Goal: Task Accomplishment & Management: Manage account settings

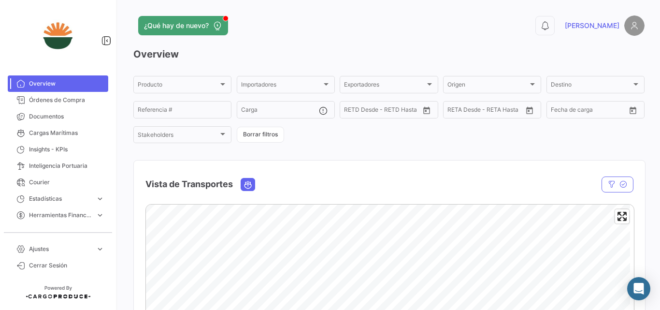
scroll to position [129, 0]
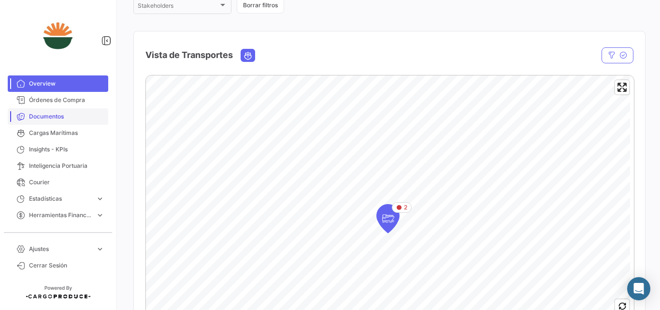
click at [46, 118] on span "Documentos" at bounding box center [66, 116] width 75 height 9
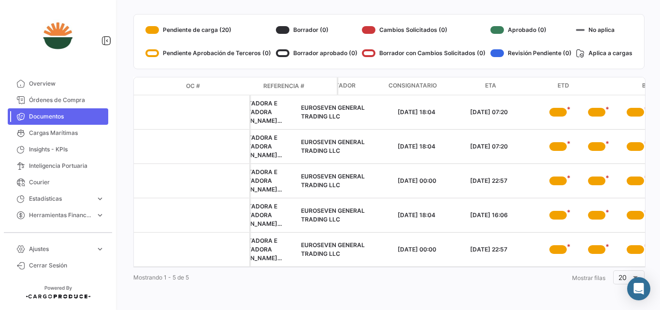
scroll to position [0, 239]
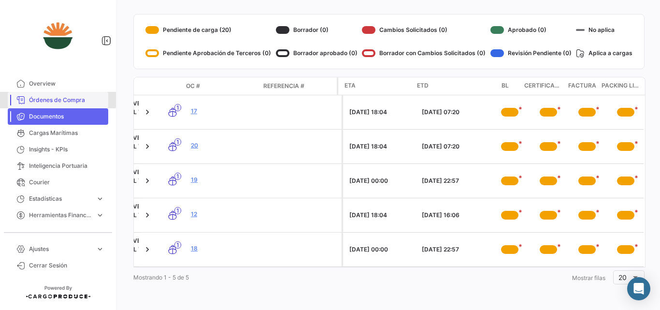
click at [55, 96] on span "Órdenes de Compra" at bounding box center [66, 100] width 75 height 9
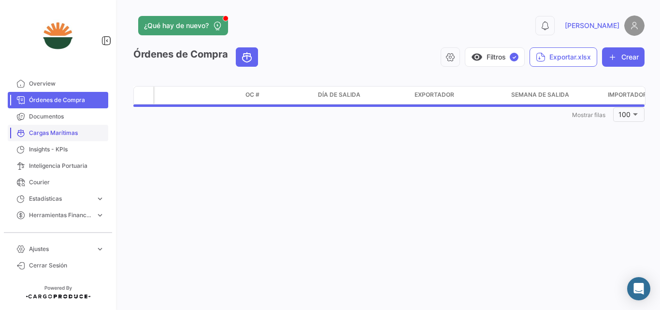
click at [37, 132] on span "Cargas Marítimas" at bounding box center [66, 133] width 75 height 9
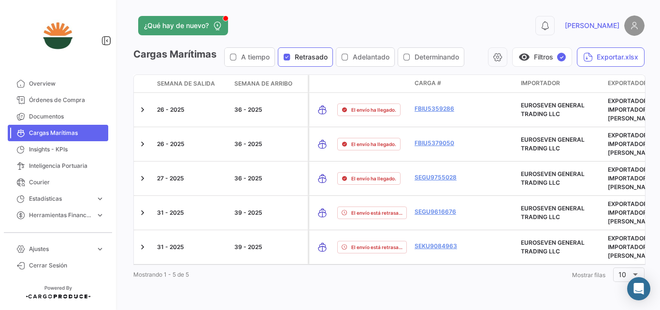
click at [302, 60] on span "Retrasado" at bounding box center [311, 57] width 33 height 10
click at [557, 58] on button "visibility Filtros" at bounding box center [548, 56] width 47 height 19
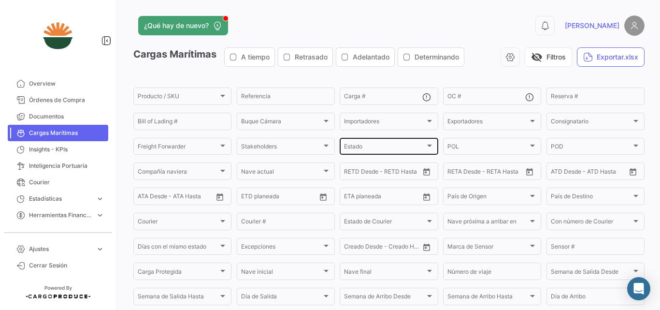
click at [382, 148] on div "Estado" at bounding box center [384, 147] width 81 height 7
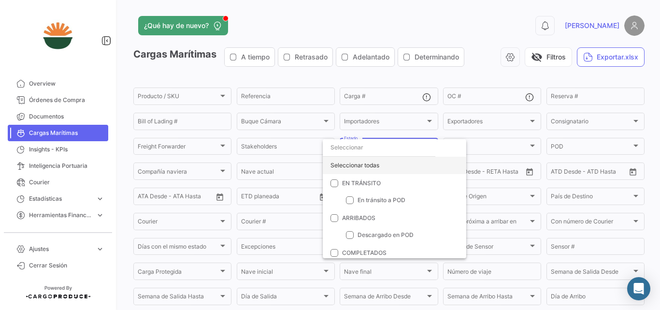
click at [373, 170] on div "Seleccionar todas" at bounding box center [395, 165] width 144 height 17
checkbox input "true"
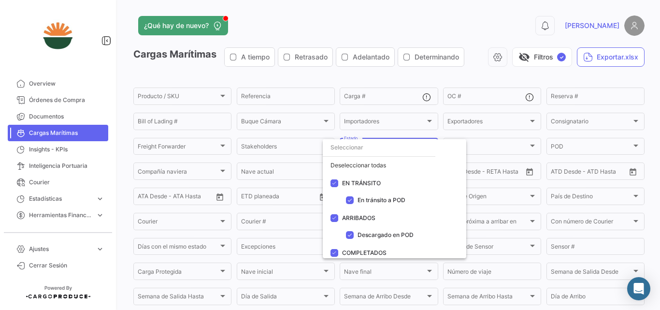
click at [530, 58] on div at bounding box center [330, 155] width 660 height 310
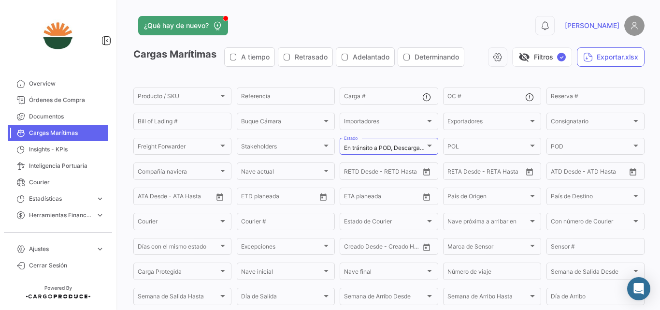
click at [530, 58] on button "visibility_off Filtros ✓" at bounding box center [542, 56] width 60 height 19
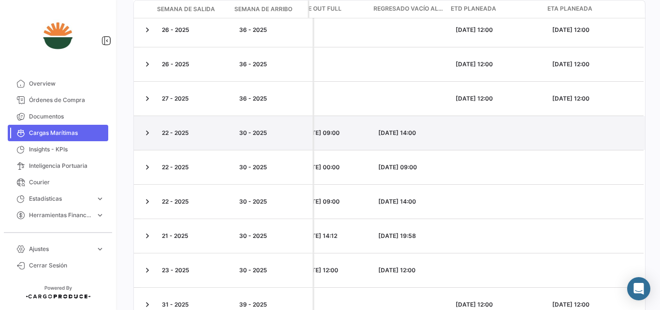
scroll to position [0, 2983]
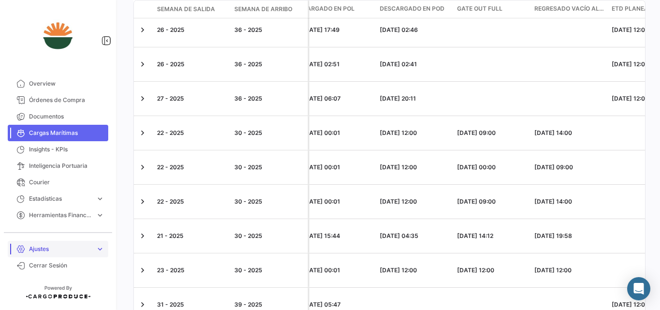
click at [38, 253] on span "Ajustes" at bounding box center [60, 249] width 63 height 9
click at [43, 224] on link "Usuarios" at bounding box center [64, 228] width 87 height 14
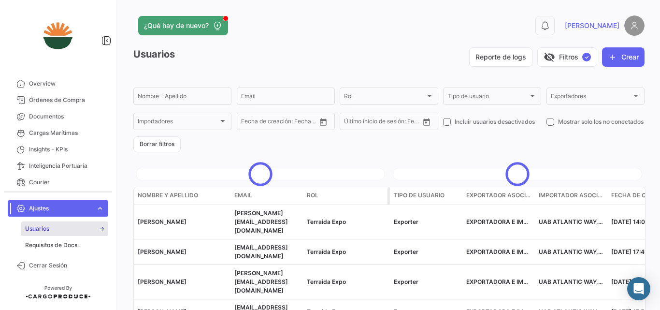
scroll to position [44, 0]
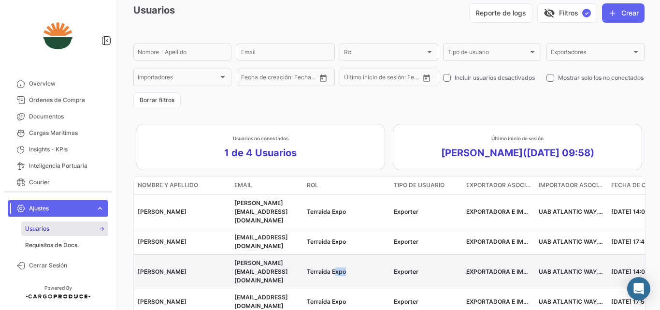
drag, startPoint x: 335, startPoint y: 265, endPoint x: 358, endPoint y: 261, distance: 23.0
click at [358, 261] on datatable-body-cell "Terraida Expo" at bounding box center [346, 272] width 87 height 34
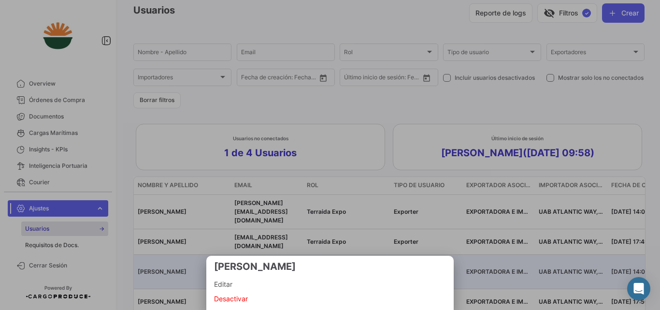
click at [341, 160] on div at bounding box center [330, 155] width 660 height 310
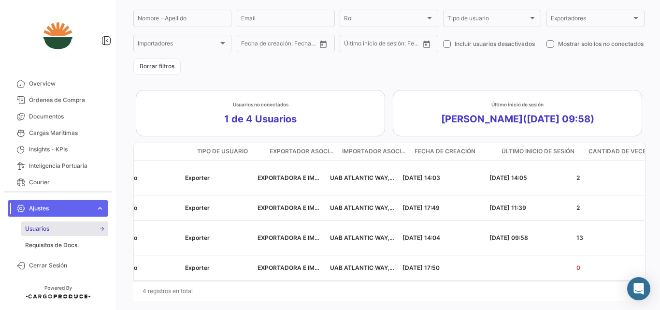
scroll to position [0, 0]
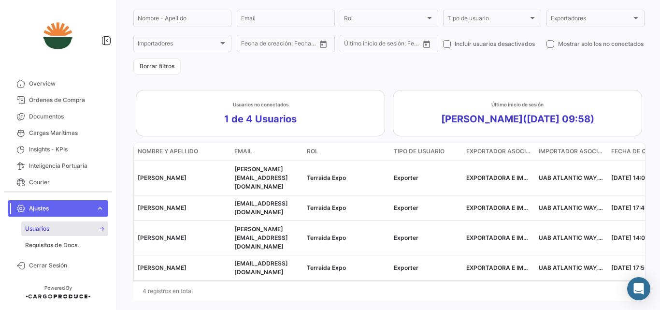
drag, startPoint x: 53, startPoint y: 135, endPoint x: 315, endPoint y: 181, distance: 266.4
click at [53, 135] on span "Cargas Marítimas" at bounding box center [66, 133] width 75 height 9
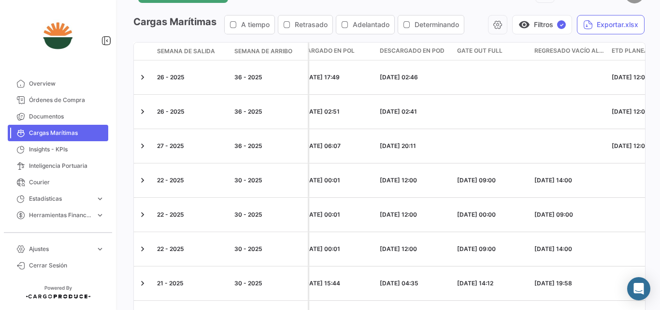
scroll to position [64, 0]
